Goal: Check status: Check status

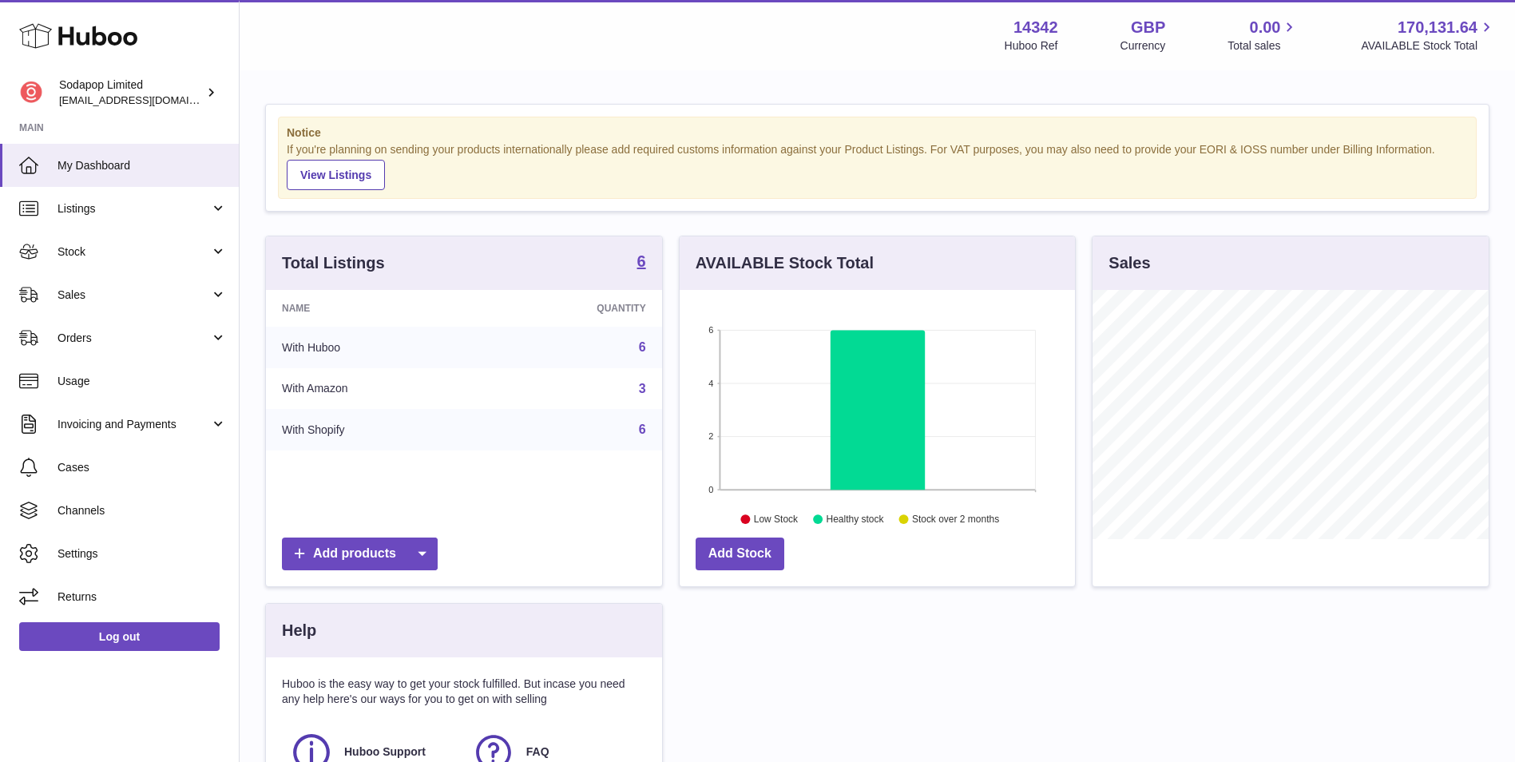
scroll to position [249, 395]
click at [141, 299] on span "Sales" at bounding box center [134, 295] width 153 height 15
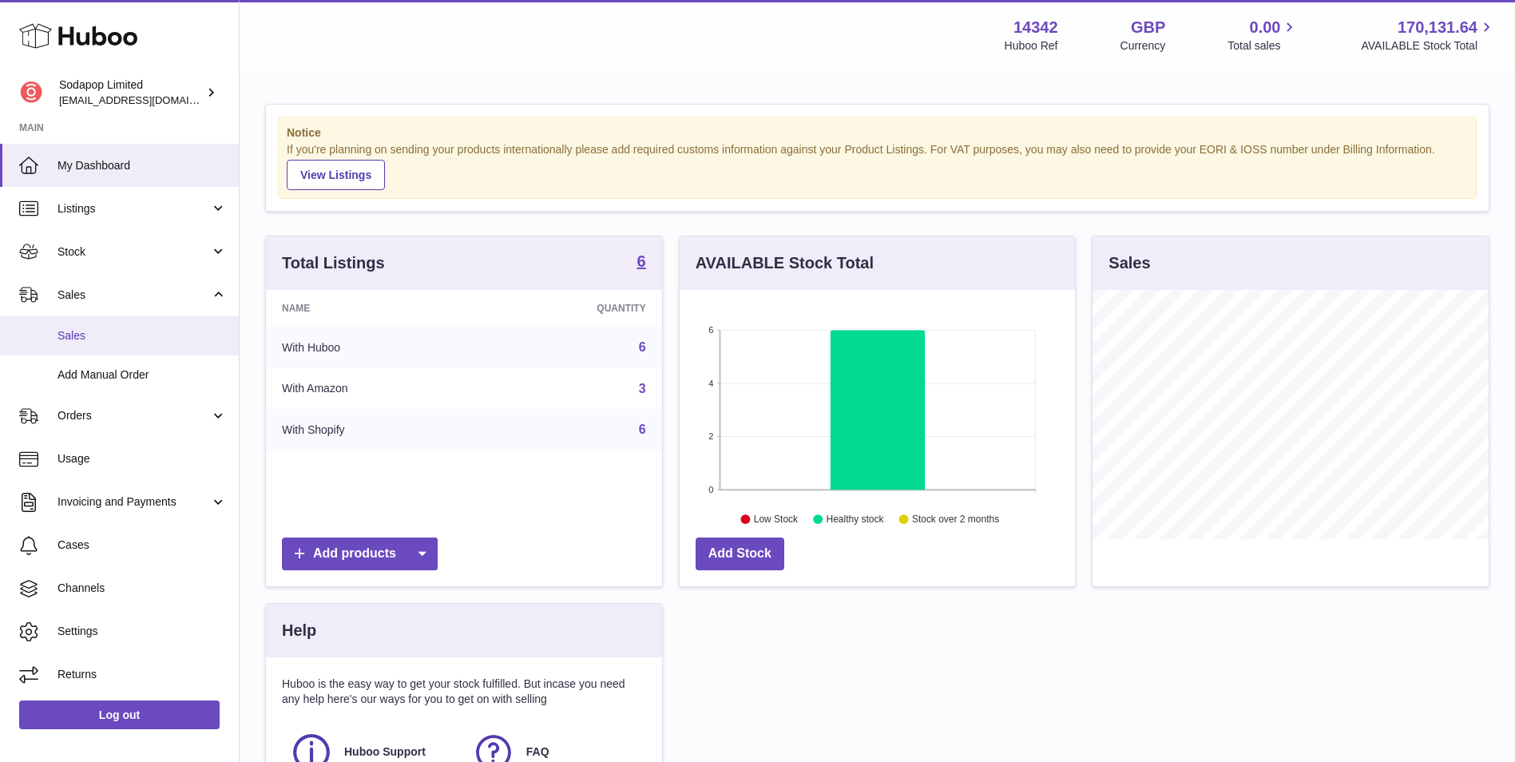
click at [149, 332] on span "Sales" at bounding box center [142, 335] width 169 height 15
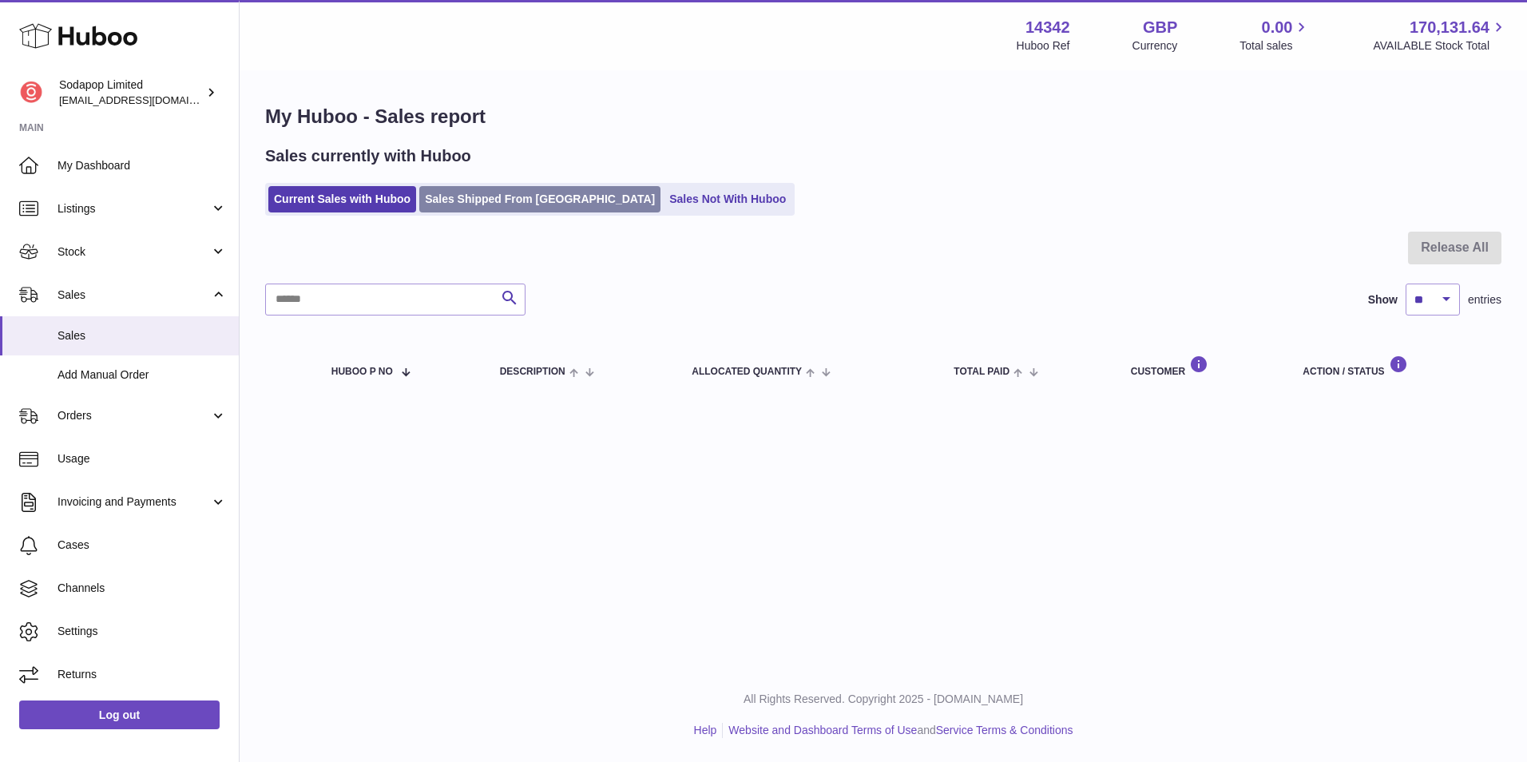
click at [490, 203] on link "Sales Shipped From Huboo" at bounding box center [539, 199] width 241 height 26
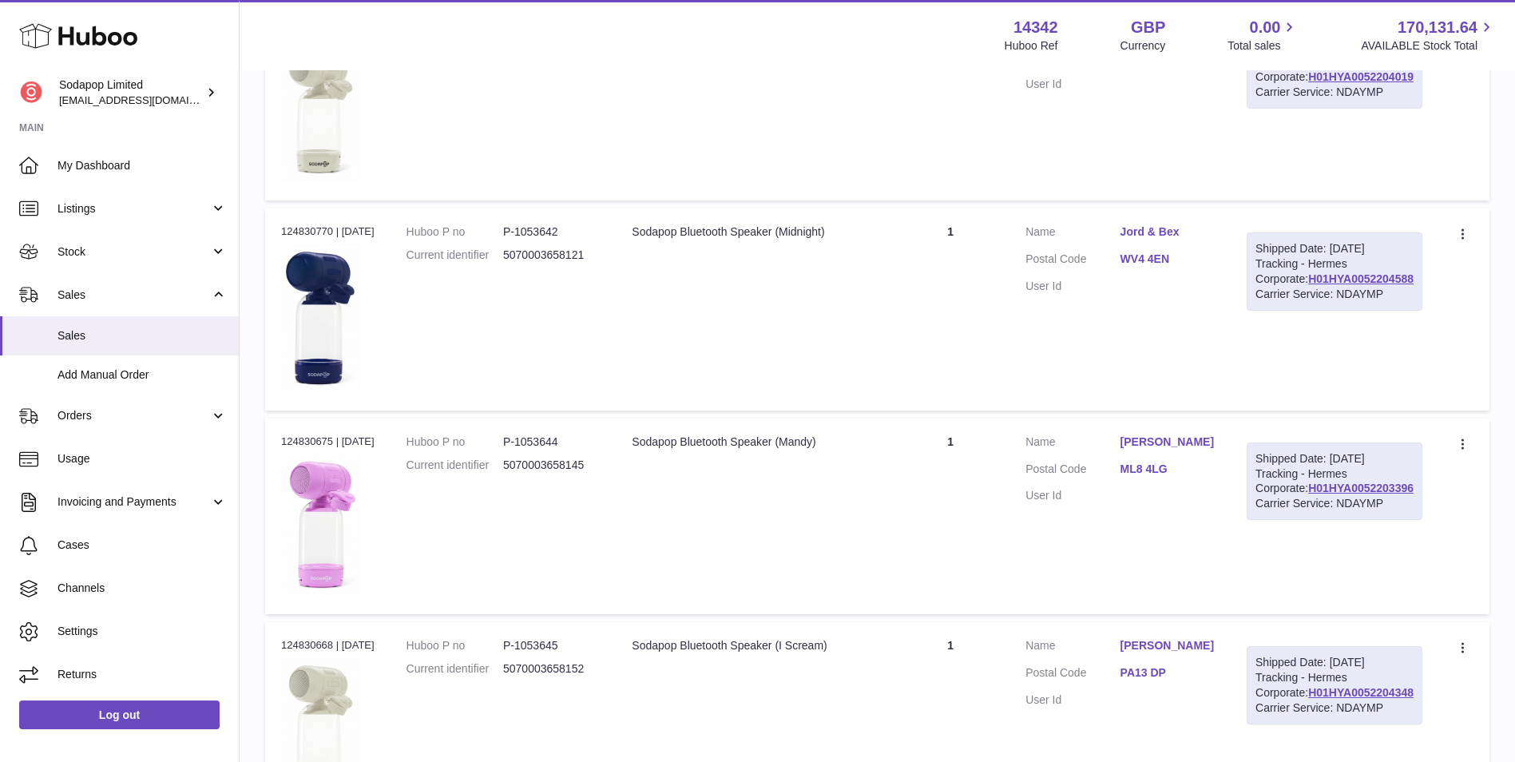
scroll to position [1799, 0]
